Goal: Task Accomplishment & Management: Complete application form

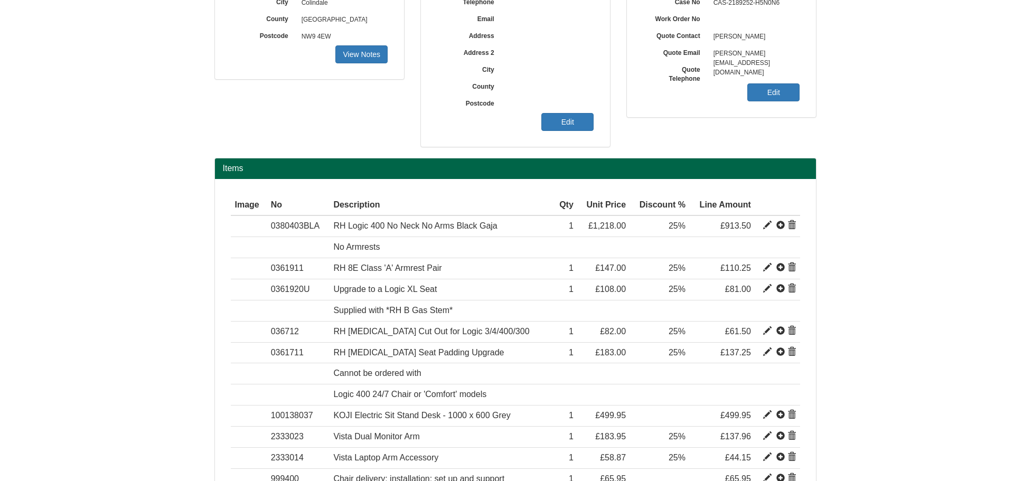
scroll to position [106, 0]
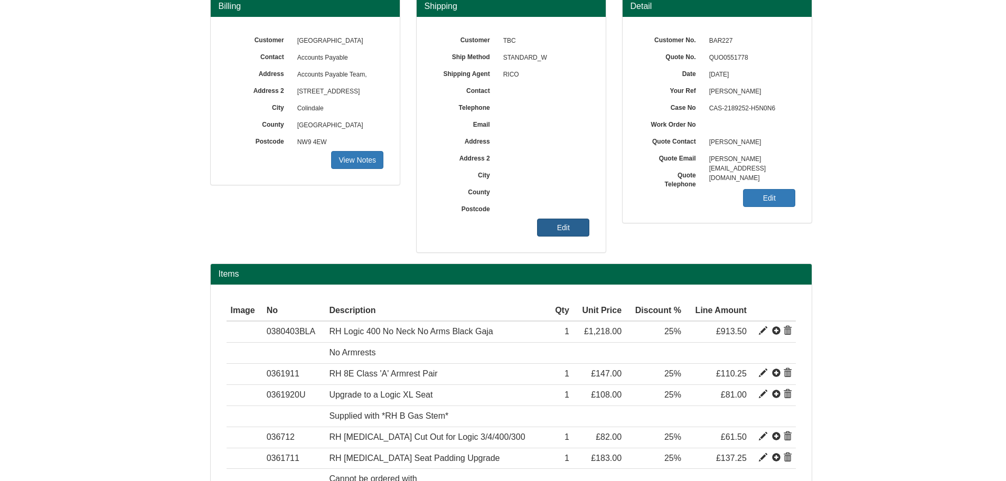
click at [572, 224] on link "Edit" at bounding box center [563, 228] width 52 height 18
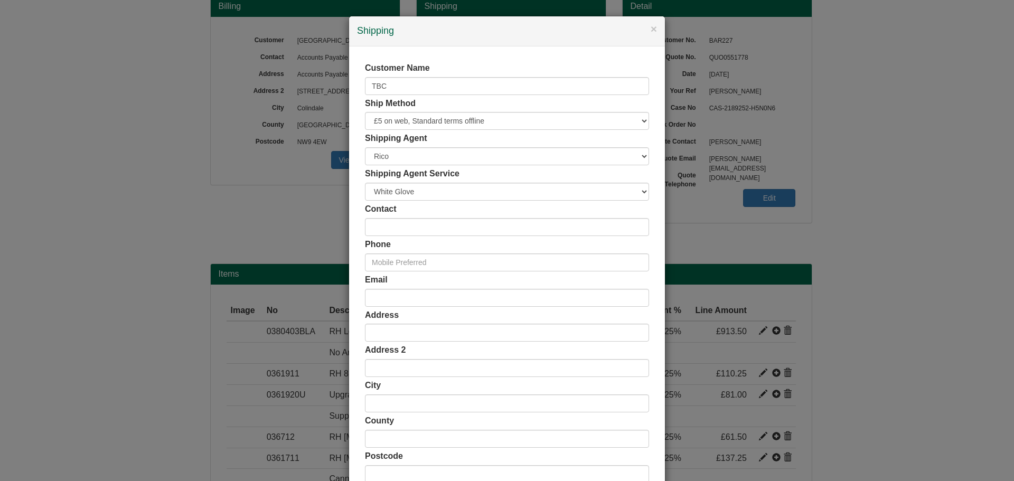
scroll to position [104, 0]
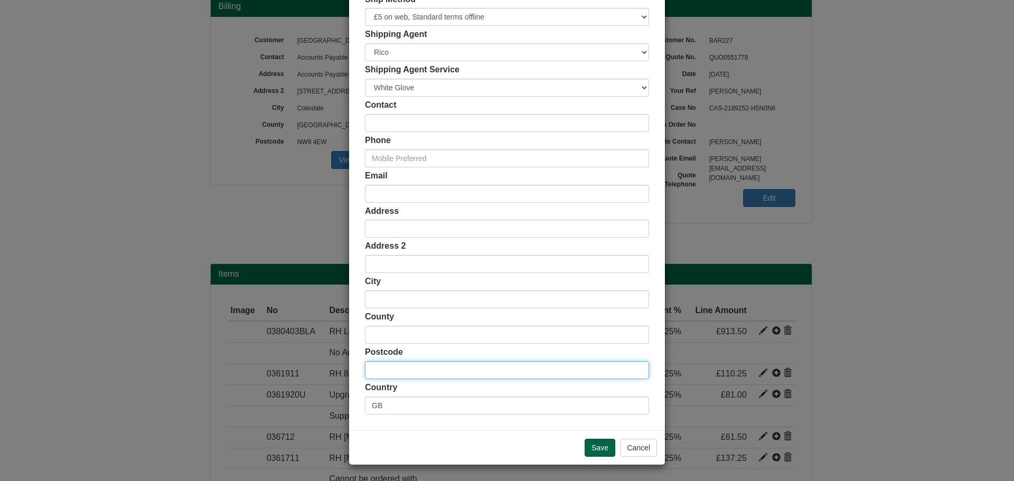
click at [418, 369] on input "text" at bounding box center [507, 370] width 284 height 18
paste input "NW9 5PW"
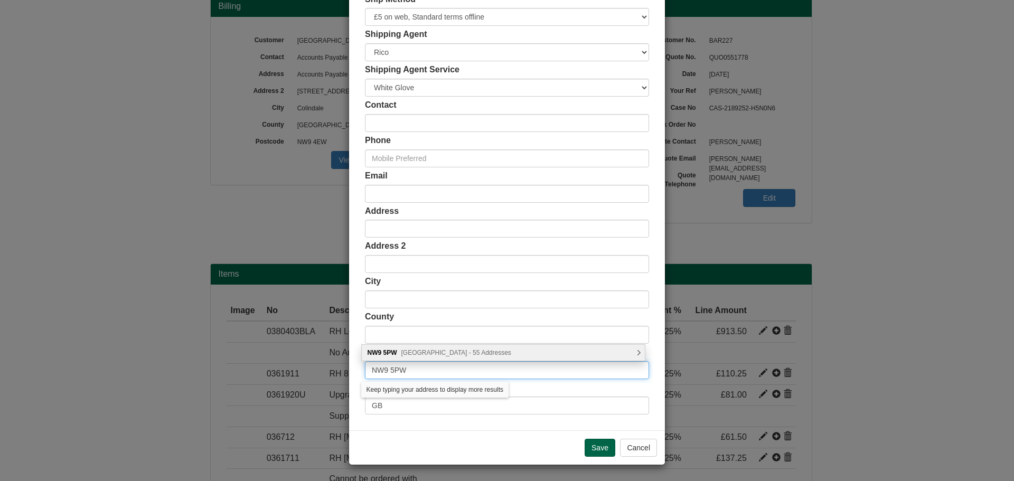
type input "NW9 5PW"
click at [420, 355] on span "[GEOGRAPHIC_DATA] - 55 Addresses" at bounding box center [456, 352] width 110 height 7
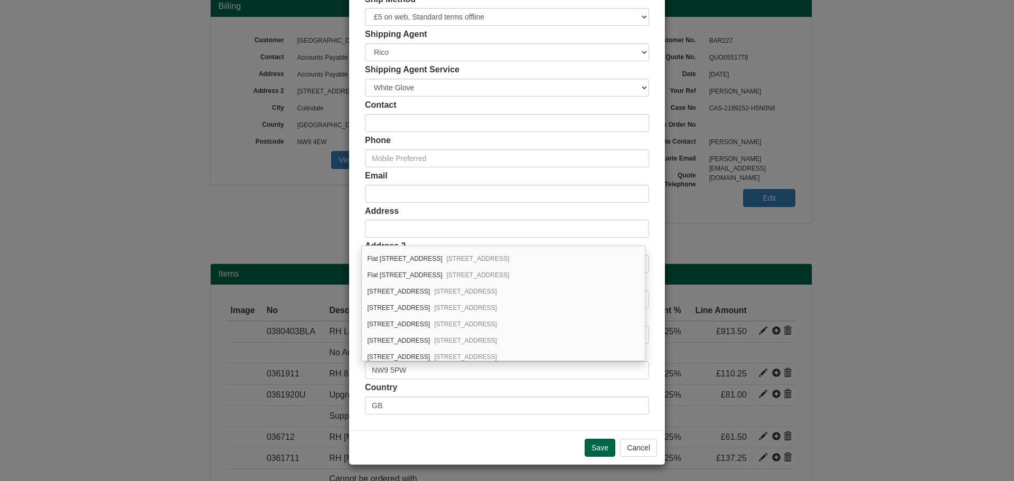
scroll to position [452, 0]
click at [497, 341] on span "[STREET_ADDRESS]" at bounding box center [465, 342] width 63 height 7
type input "Flat 6, [GEOGRAPHIC_DATA]"
type input "[STREET_ADDRESS]"
type input "[GEOGRAPHIC_DATA]"
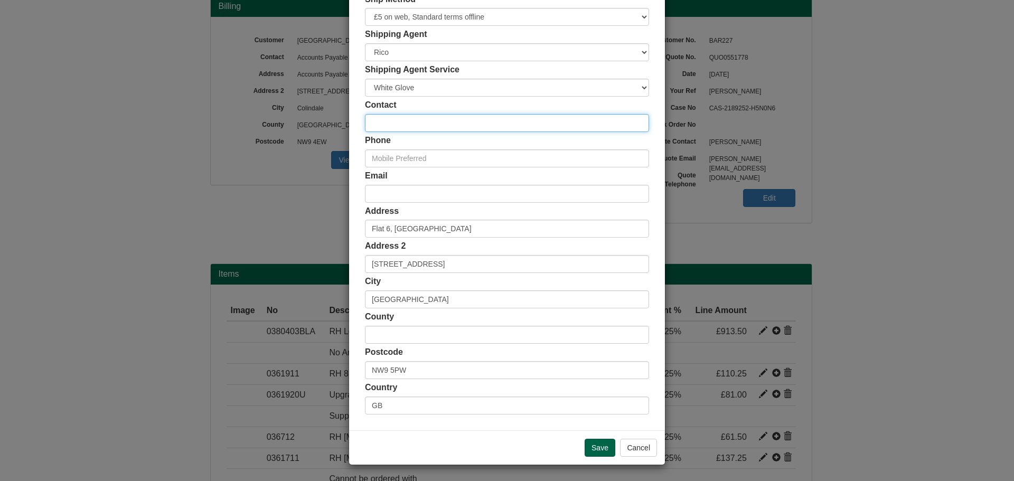
click at [422, 121] on input "text" at bounding box center [507, 123] width 284 height 18
type input "[PERSON_NAME]"
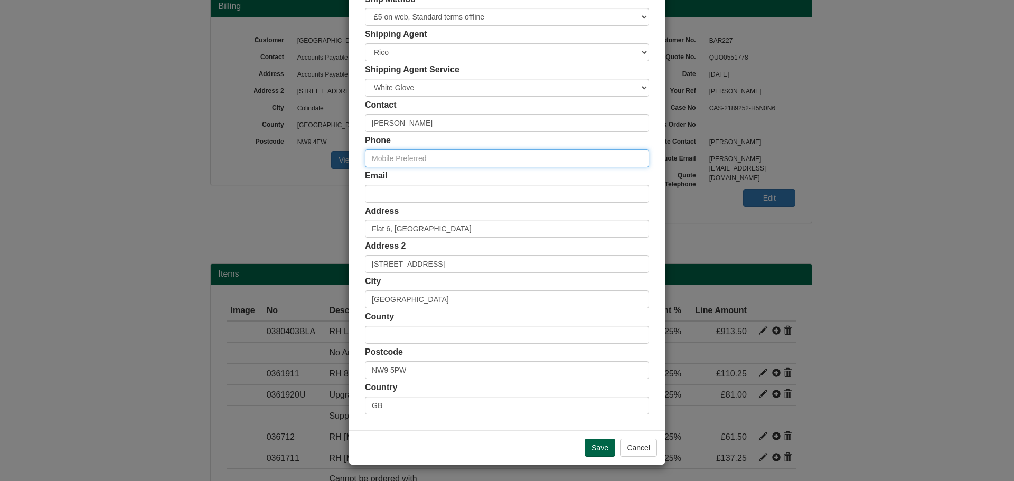
click at [458, 161] on input "text" at bounding box center [507, 158] width 284 height 18
paste input "07914 002751"
type input "07914 002751"
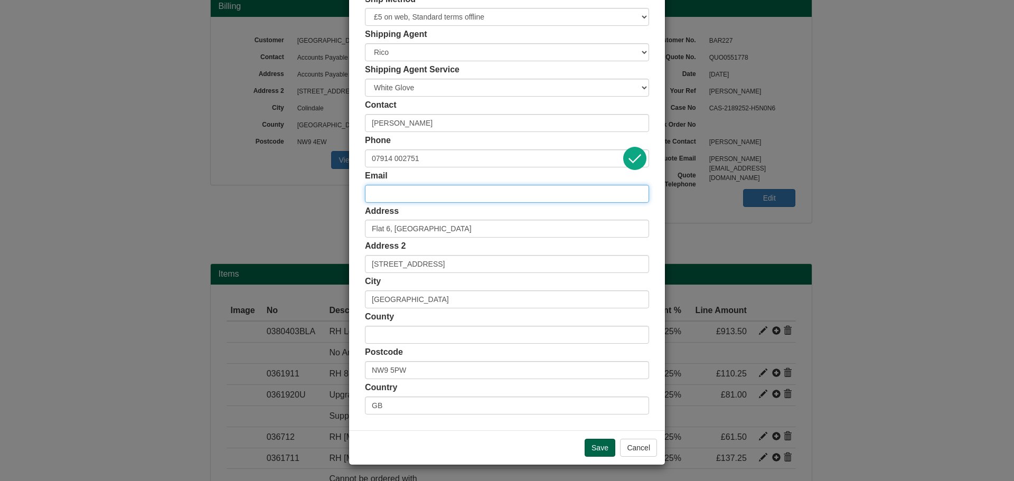
click at [446, 196] on input "email" at bounding box center [507, 194] width 284 height 18
paste input "[PERSON_NAME][EMAIL_ADDRESS][DOMAIN_NAME]"
type input "[PERSON_NAME][EMAIL_ADDRESS][DOMAIN_NAME]"
click at [596, 450] on input "Save" at bounding box center [600, 448] width 31 height 18
